Goal: Transaction & Acquisition: Purchase product/service

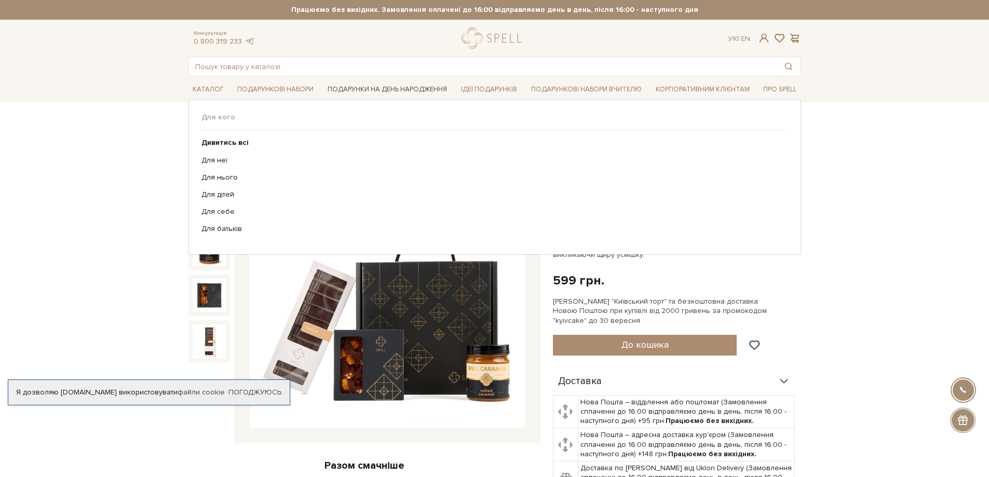
click at [389, 89] on link "Подарунки на День народження" at bounding box center [388, 90] width 128 height 16
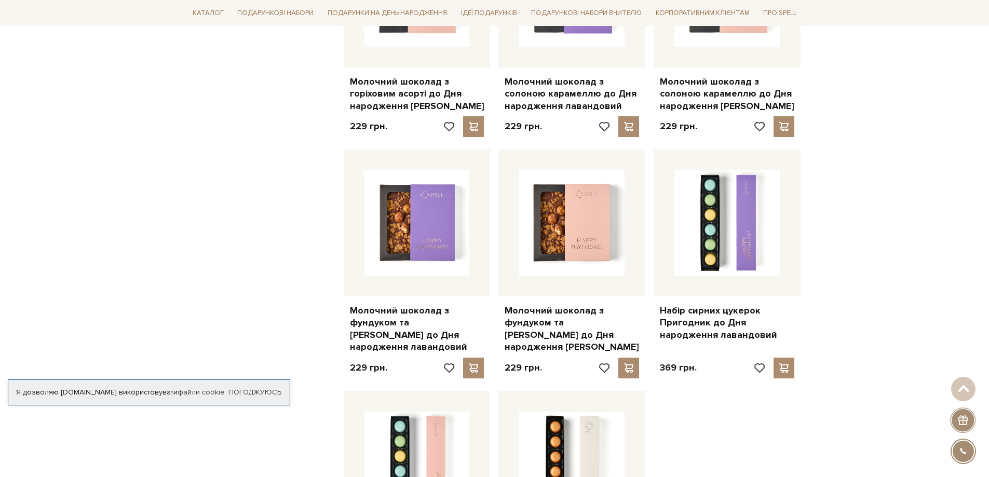
scroll to position [987, 0]
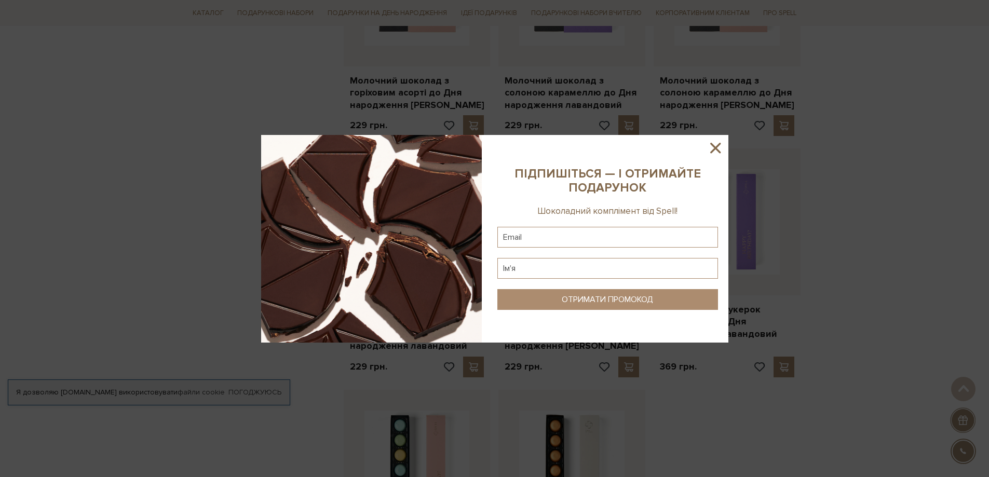
click at [721, 149] on icon at bounding box center [716, 148] width 18 height 18
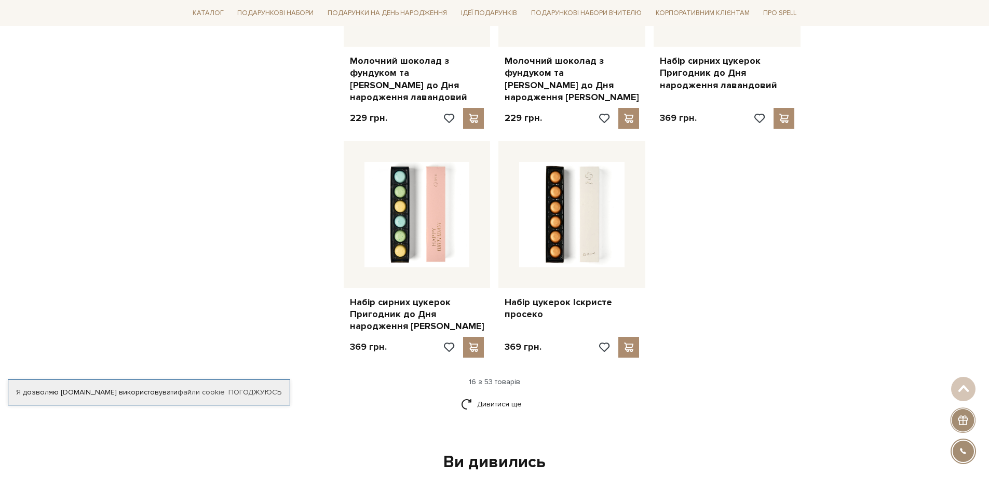
scroll to position [1246, 0]
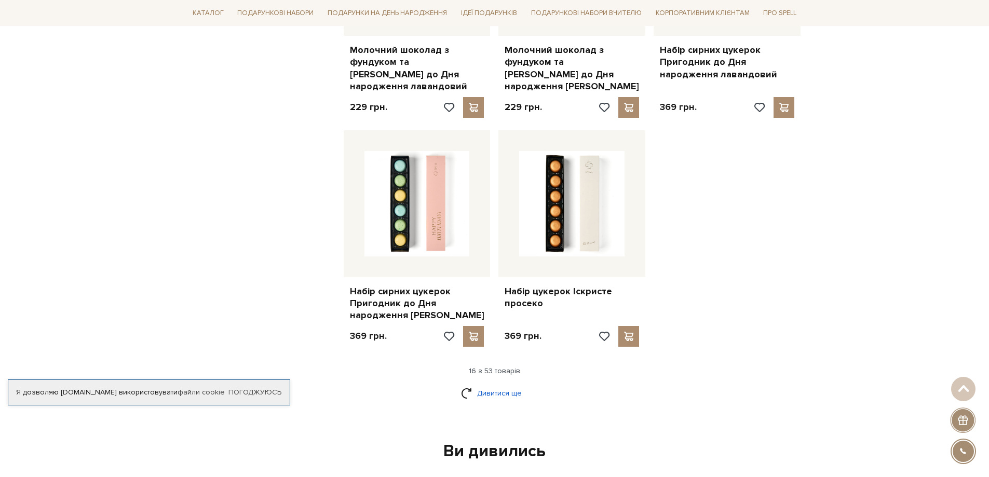
click at [475, 384] on link "Дивитися ще" at bounding box center [495, 393] width 68 height 18
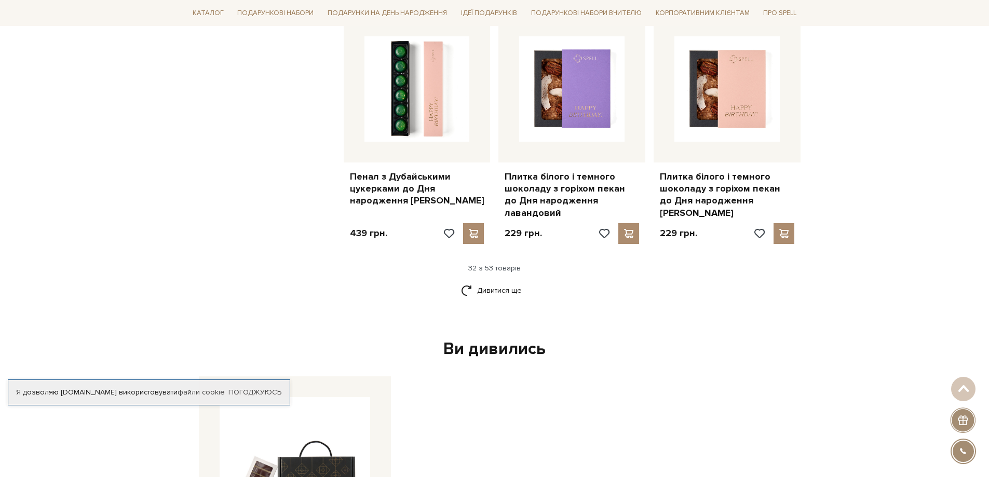
scroll to position [2545, 0]
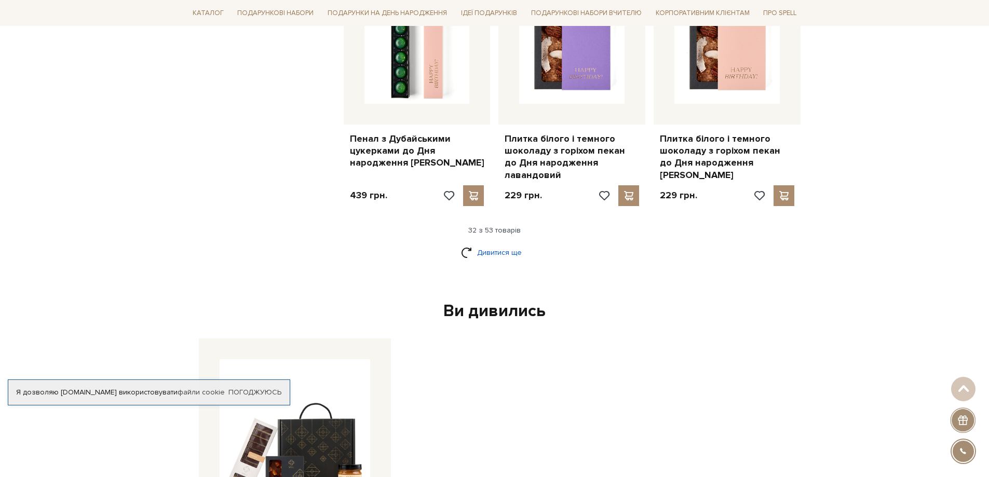
click at [502, 244] on link "Дивитися ще" at bounding box center [495, 253] width 68 height 18
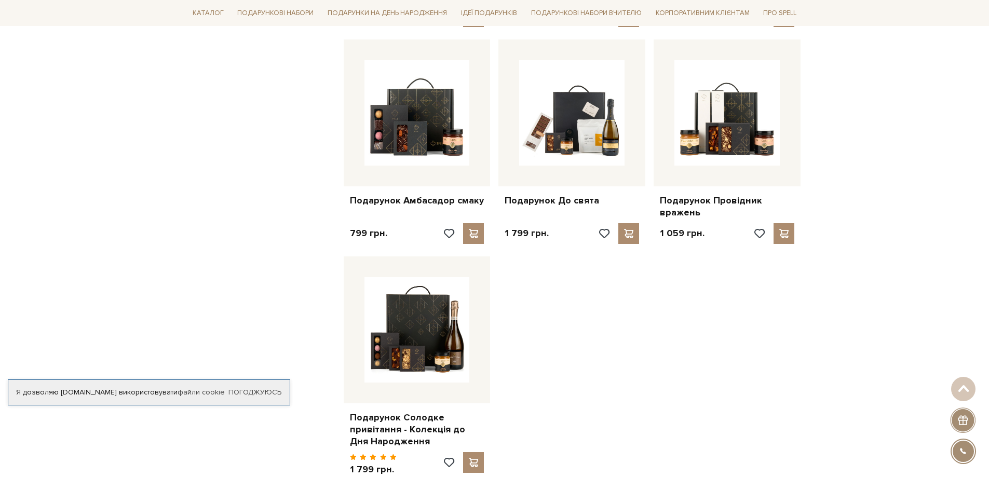
scroll to position [3635, 0]
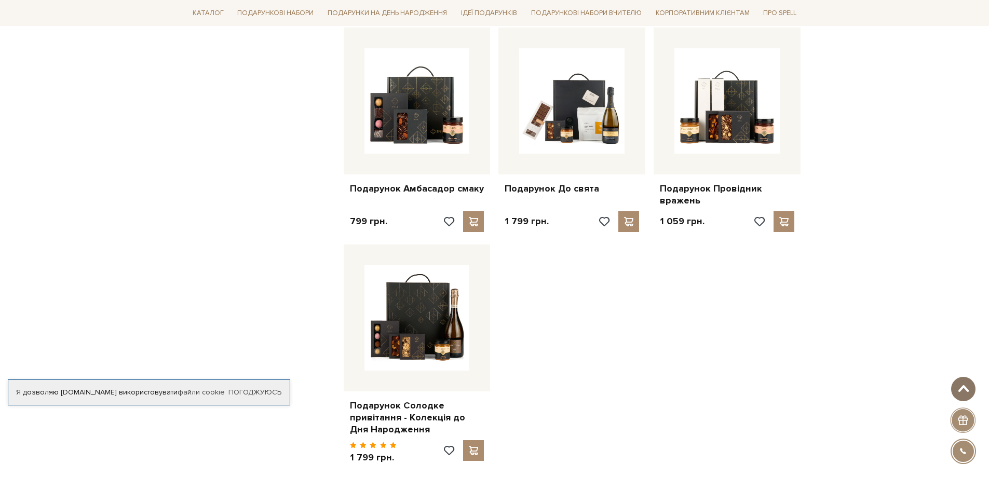
click at [959, 389] on span at bounding box center [963, 389] width 17 height 8
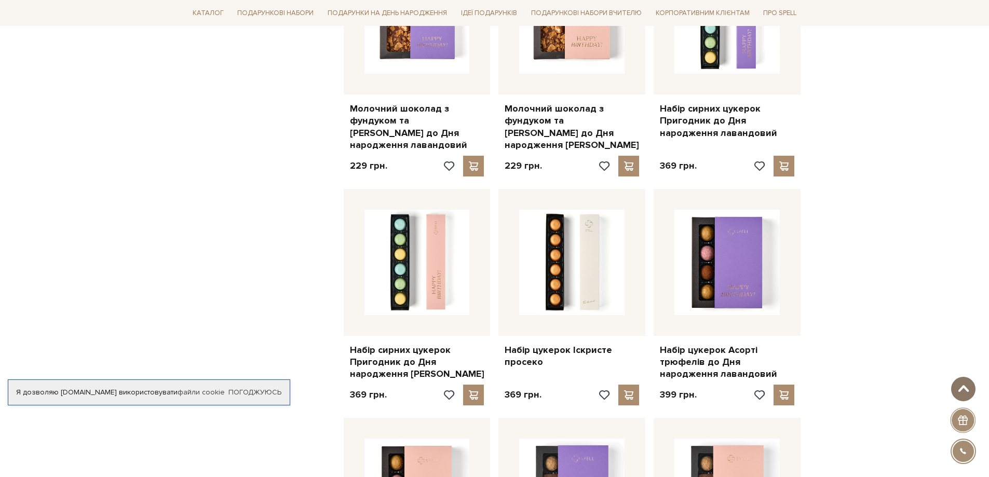
scroll to position [0, 0]
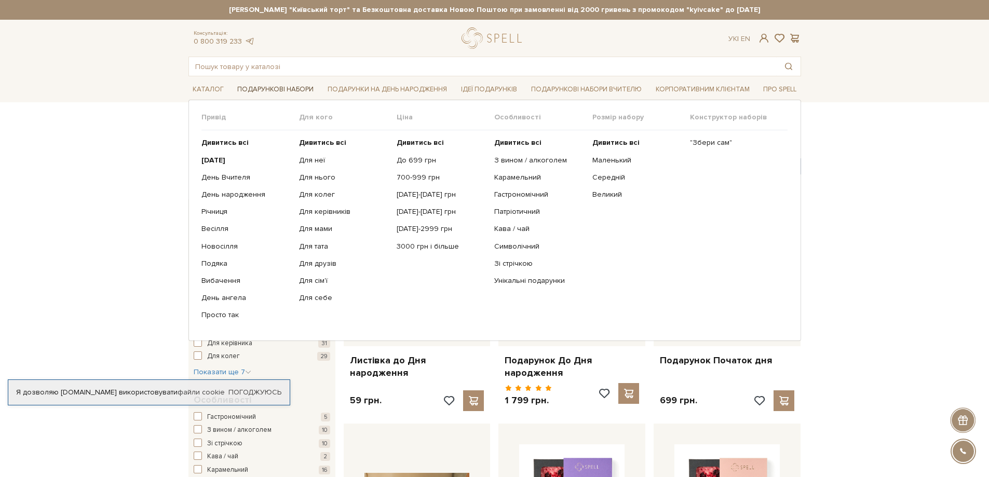
click at [244, 87] on link "Подарункові набори" at bounding box center [275, 90] width 85 height 16
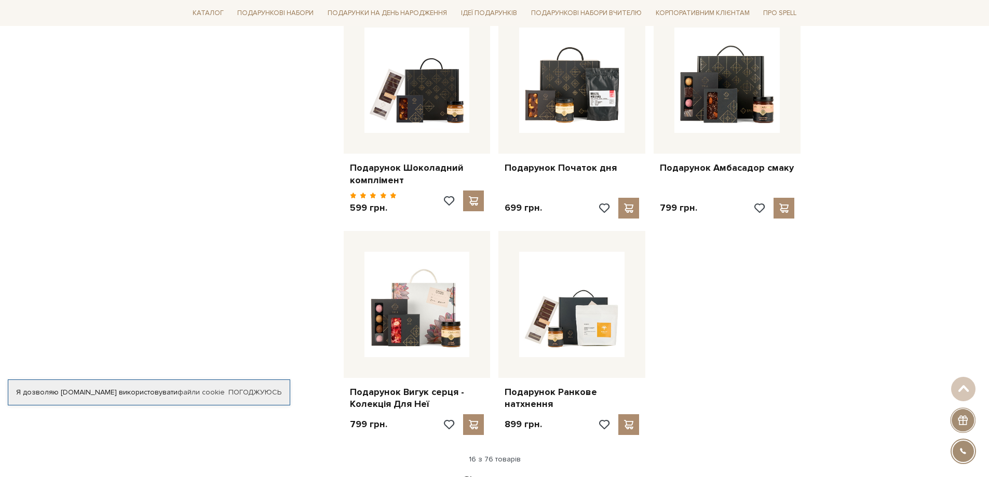
scroll to position [1091, 0]
